Goal: Task Accomplishment & Management: Complete application form

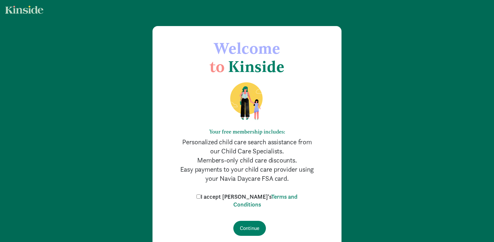
scroll to position [33, 0]
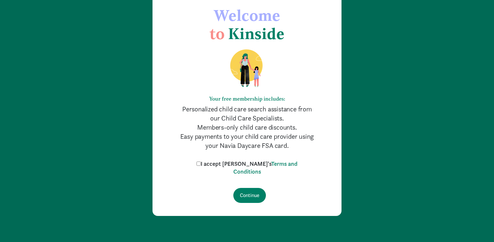
click at [226, 162] on label "I accept [PERSON_NAME]'s Terms and Conditions" at bounding box center [247, 168] width 104 height 16
click at [201, 162] on input "I accept [PERSON_NAME]'s Terms and Conditions" at bounding box center [199, 164] width 4 height 4
checkbox input "true"
click at [244, 188] on input "Continue" at bounding box center [249, 195] width 33 height 15
